Goal: Information Seeking & Learning: Find specific fact

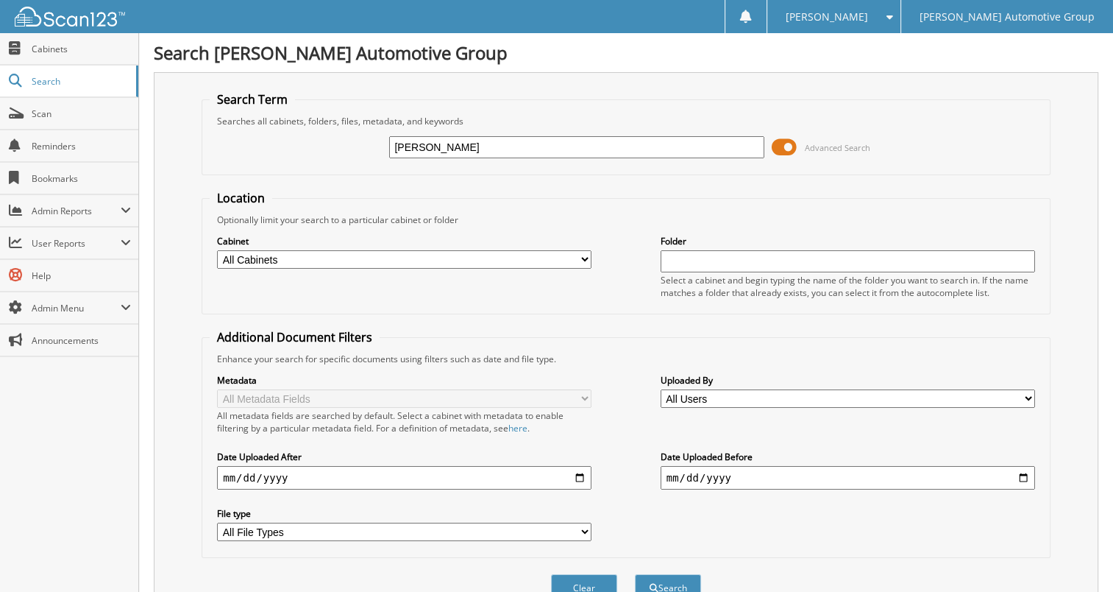
type input "[PERSON_NAME]"
click at [635, 574] on button "Search" at bounding box center [668, 587] width 66 height 27
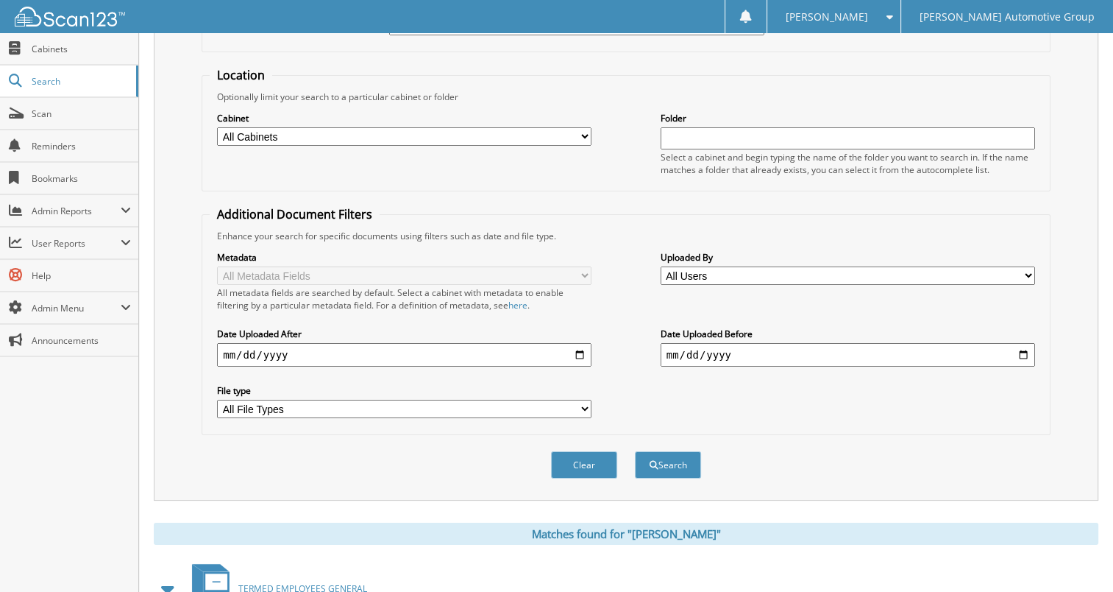
scroll to position [442, 0]
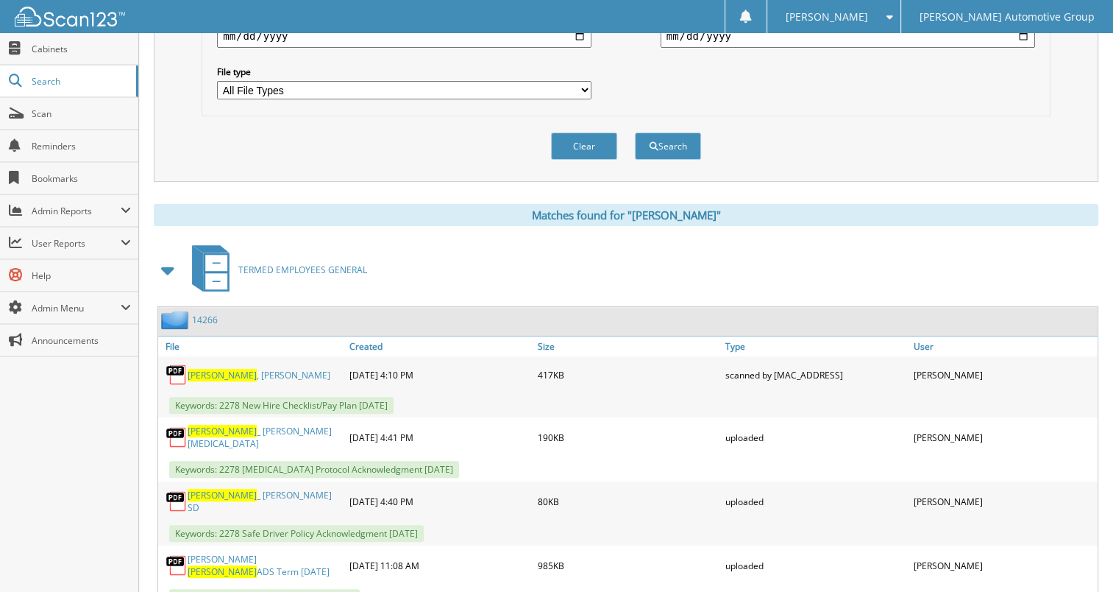
click at [205, 314] on link "14266" at bounding box center [205, 320] width 26 height 13
